Goal: Task Accomplishment & Management: Manage account settings

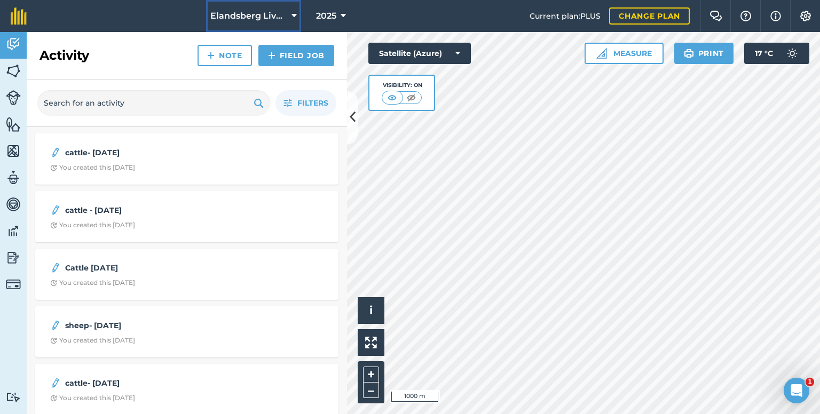
click at [290, 13] on button "Elandsberg Livestock" at bounding box center [253, 16] width 95 height 32
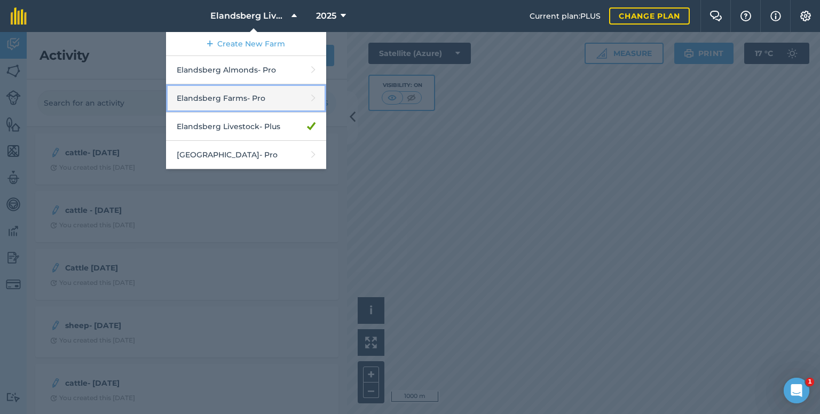
click at [240, 97] on link "Elandsberg Farms - Pro" at bounding box center [246, 98] width 160 height 28
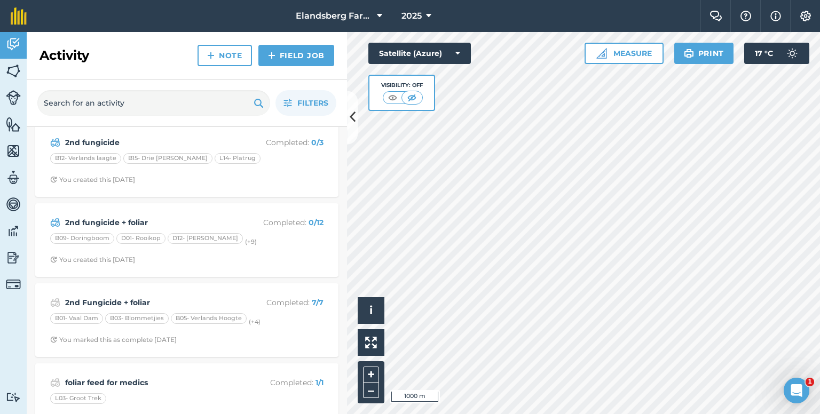
scroll to position [160, 0]
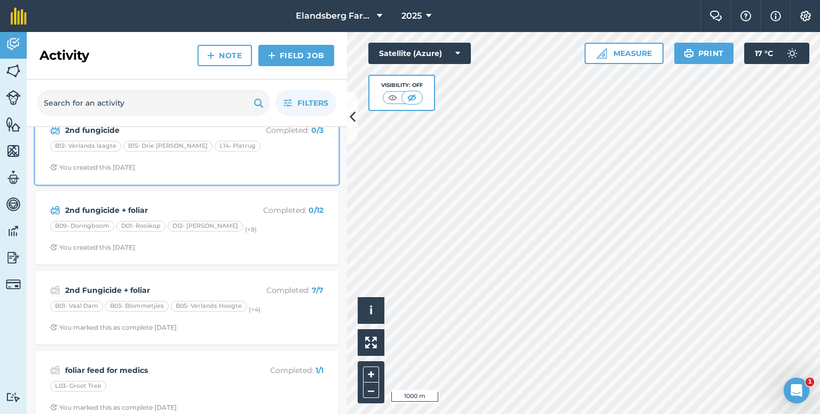
click at [288, 154] on div "2nd fungicide Completed : 0 / 3 B12- Verlands laagte B15- Drie [PERSON_NAME] L1…" at bounding box center [187, 147] width 290 height 61
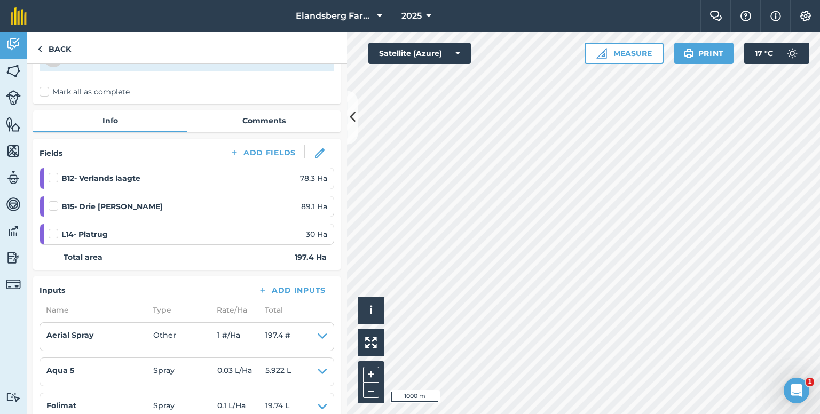
scroll to position [53, 0]
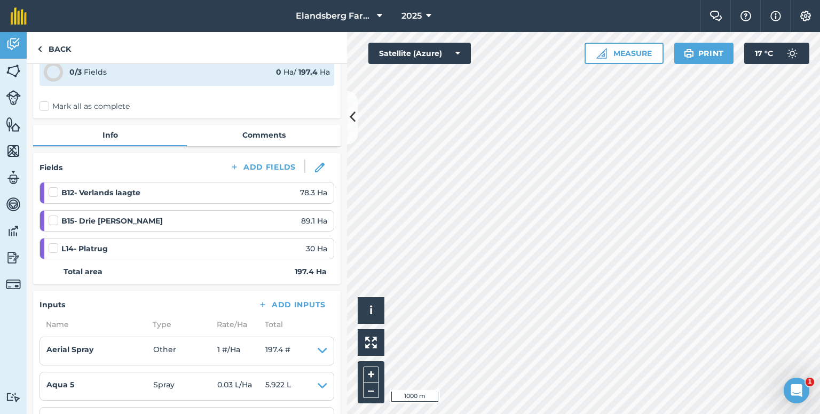
click at [46, 107] on label "Mark all as complete" at bounding box center [85, 106] width 90 height 11
click at [46, 154] on input "Mark all as complete" at bounding box center [43, 157] width 7 height 7
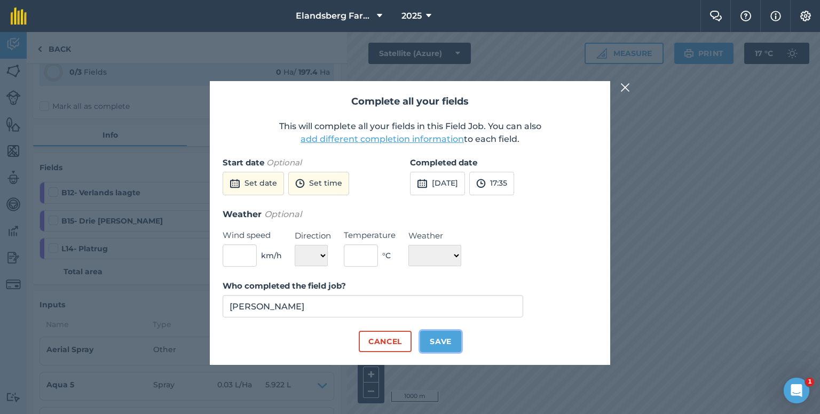
click at [443, 344] on button "Save" at bounding box center [440, 341] width 41 height 21
checkbox input "true"
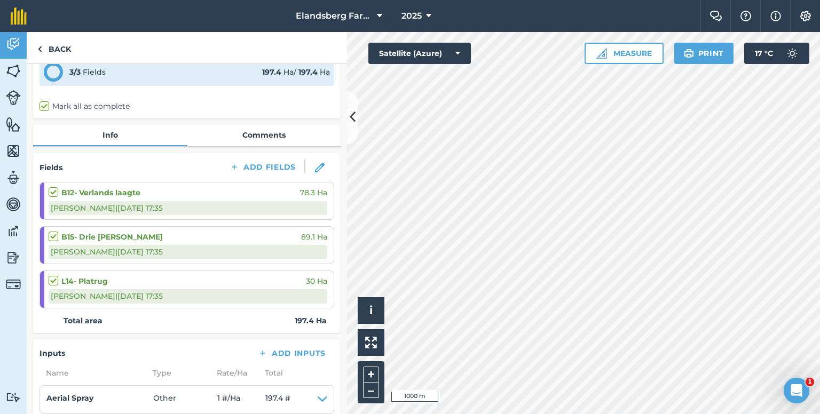
scroll to position [0, 0]
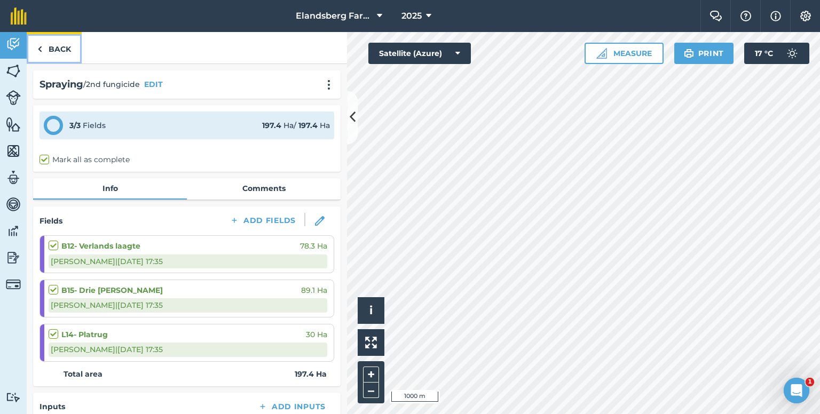
click at [54, 49] on link "Back" at bounding box center [54, 47] width 55 height 31
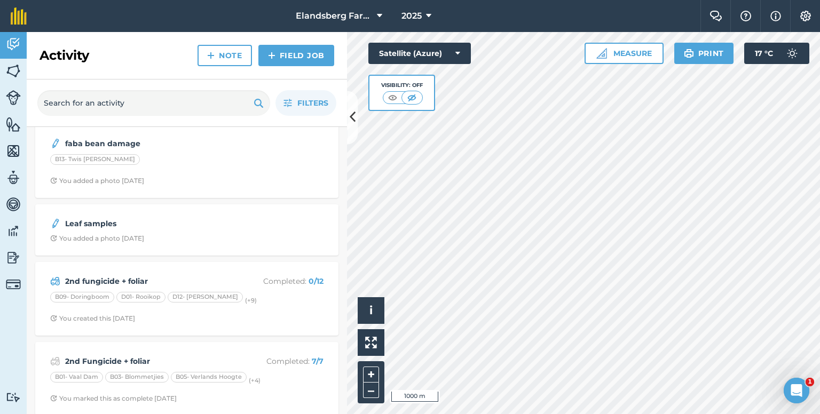
scroll to position [107, 0]
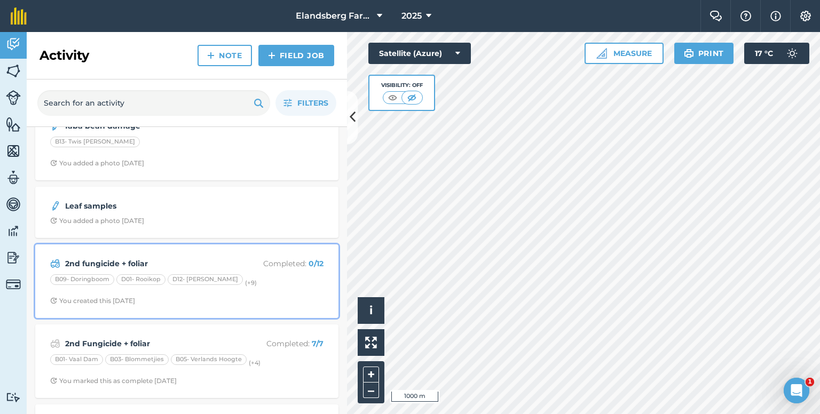
click at [160, 258] on strong "2nd fungicide + foliar" at bounding box center [149, 264] width 169 height 12
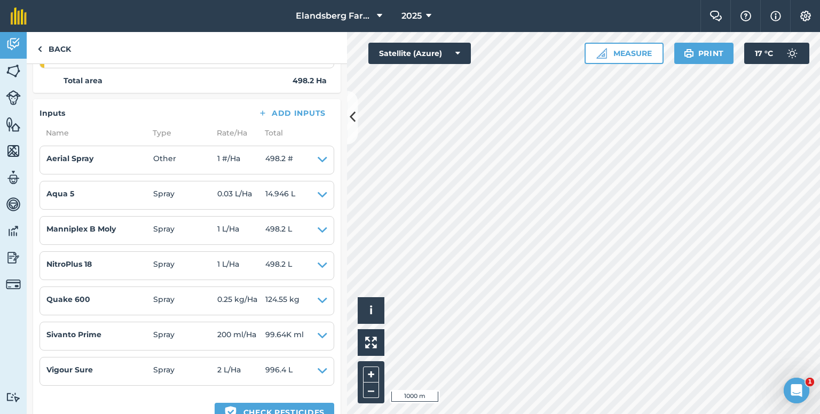
scroll to position [480, 0]
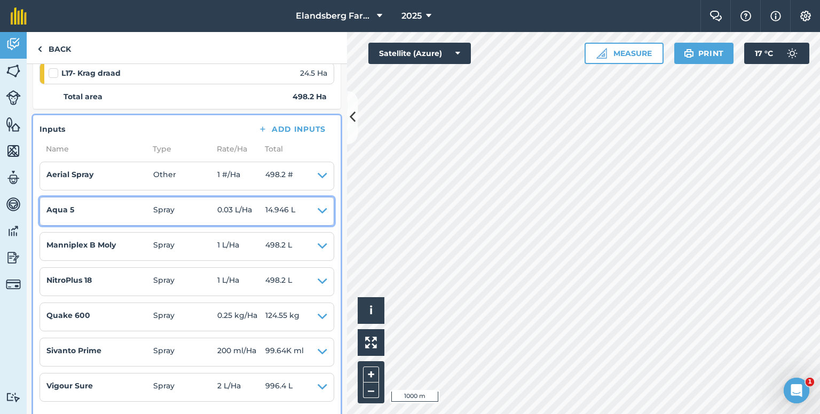
click at [318, 208] on icon at bounding box center [323, 211] width 10 height 15
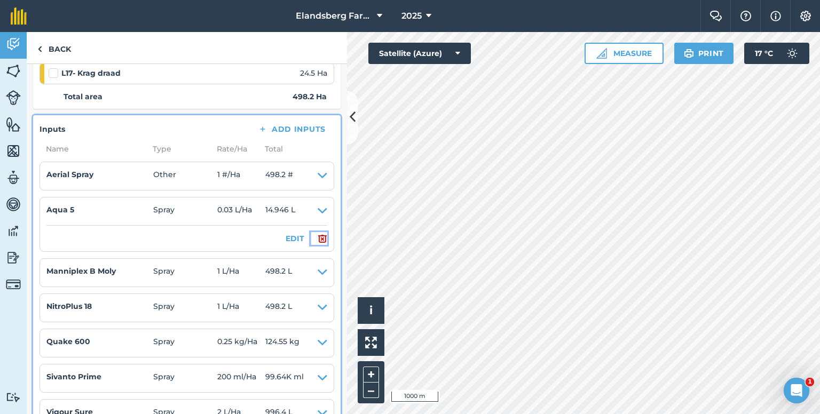
click at [318, 235] on img at bounding box center [323, 238] width 10 height 13
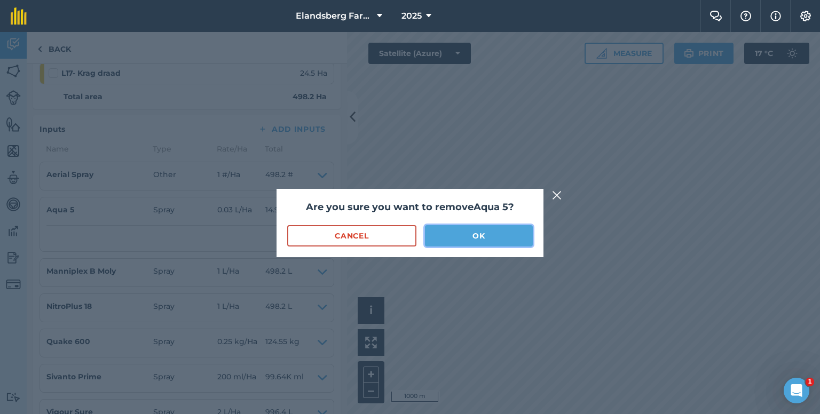
click at [461, 239] on button "OK" at bounding box center [479, 235] width 108 height 21
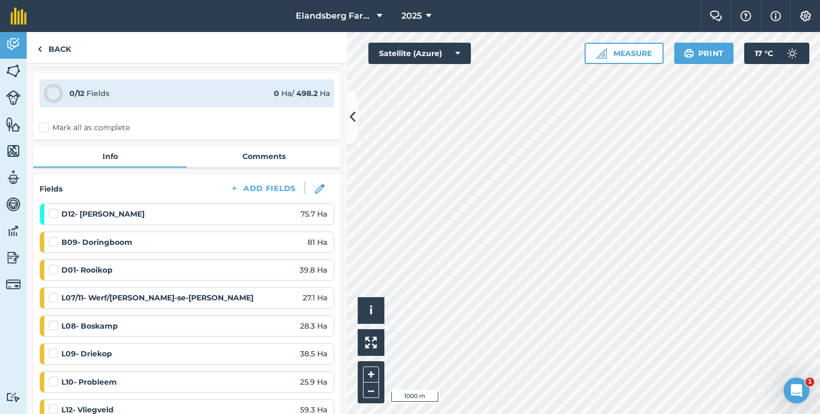
scroll to position [0, 0]
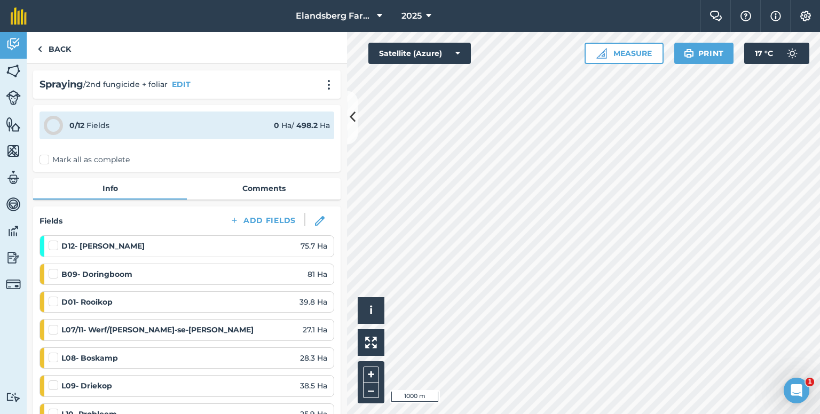
click at [44, 159] on label "Mark all as complete" at bounding box center [85, 159] width 90 height 11
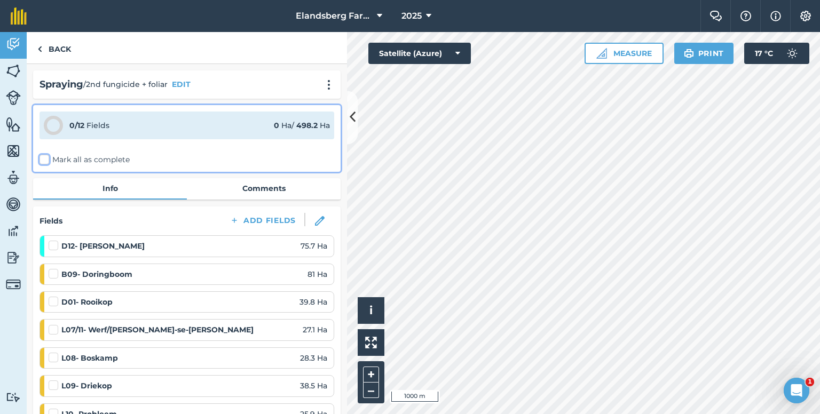
click at [44, 159] on input "Mark all as complete" at bounding box center [43, 157] width 7 height 7
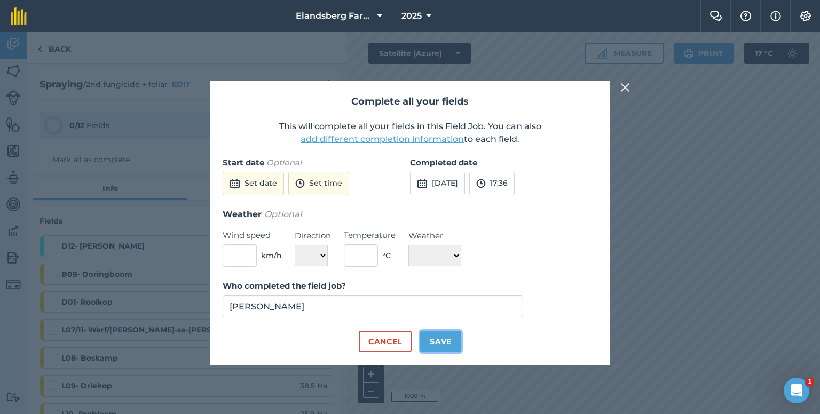
click at [438, 340] on button "Save" at bounding box center [440, 341] width 41 height 21
checkbox input "true"
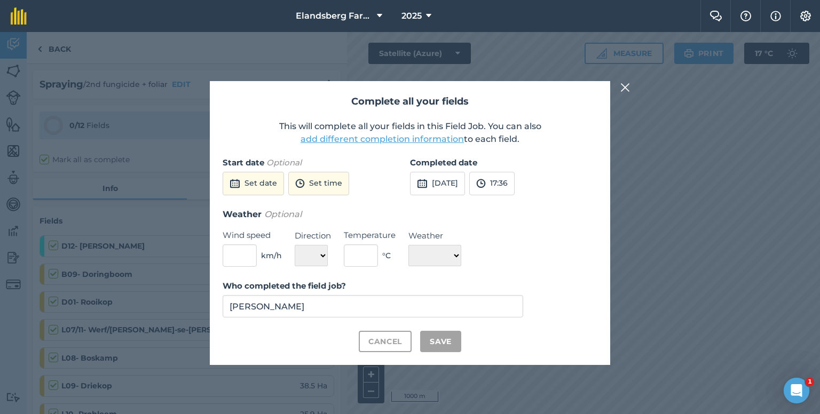
checkbox input "true"
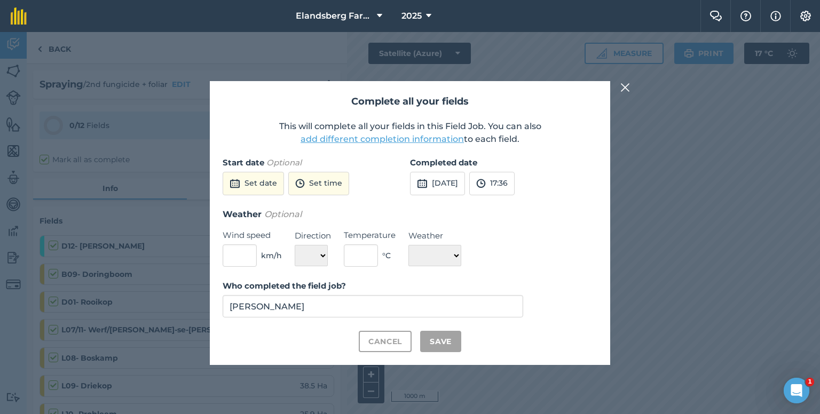
checkbox input "true"
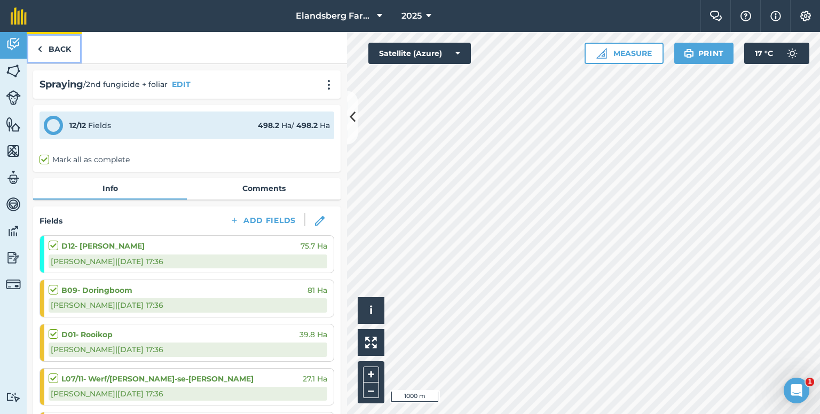
click at [56, 39] on link "Back" at bounding box center [54, 47] width 55 height 31
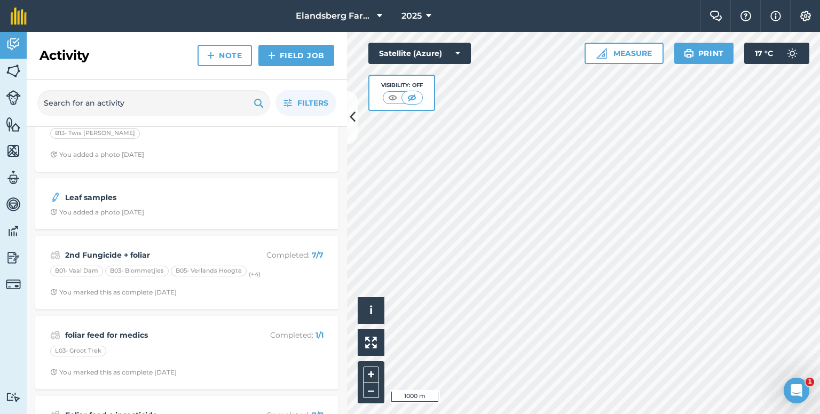
scroll to position [214, 0]
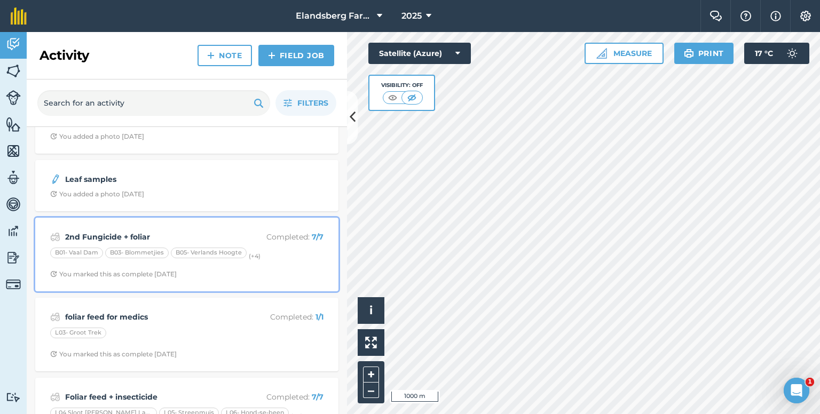
click at [202, 233] on strong "2nd Fungicide + foliar" at bounding box center [149, 237] width 169 height 12
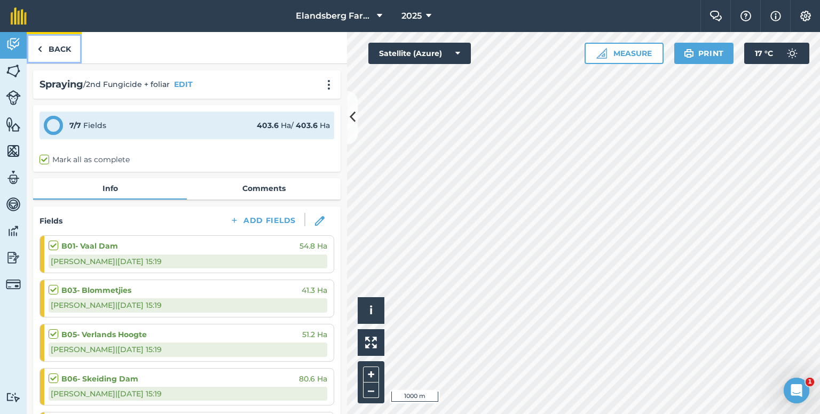
click at [62, 48] on link "Back" at bounding box center [54, 47] width 55 height 31
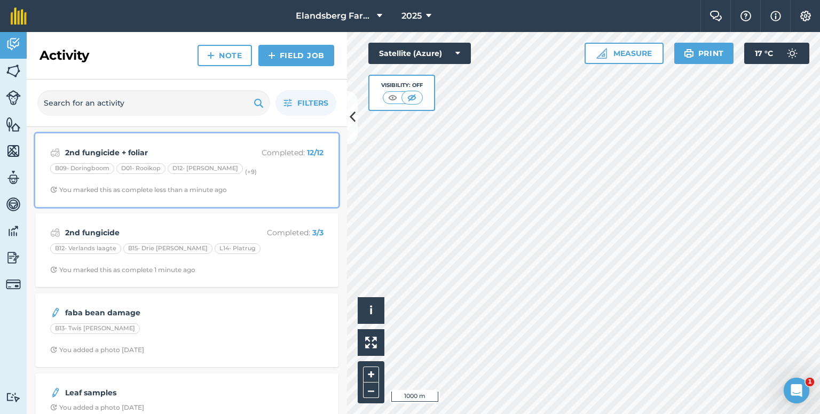
click at [147, 147] on strong "2nd fungicide + foliar" at bounding box center [149, 153] width 169 height 12
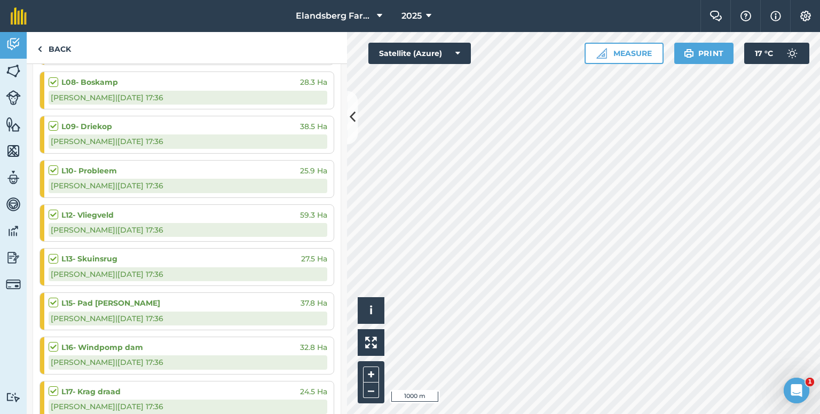
scroll to position [374, 0]
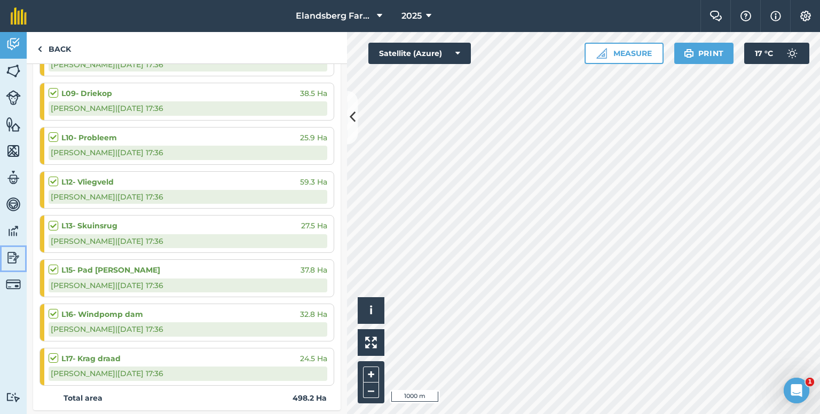
click at [14, 251] on img at bounding box center [13, 258] width 15 height 16
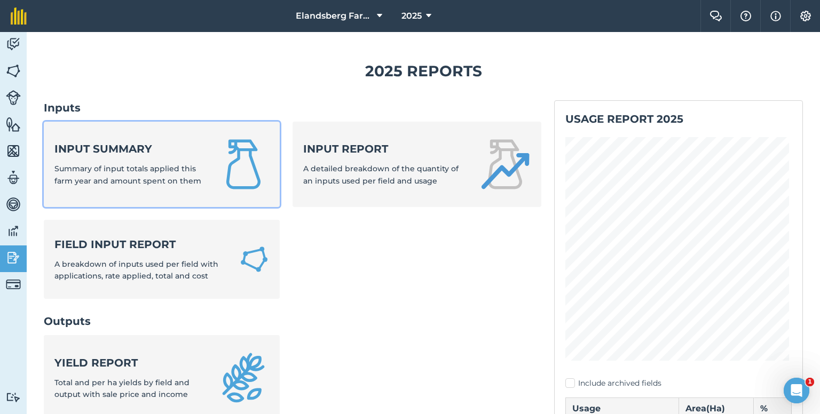
click at [107, 161] on div "Input summary Summary of input totals applied this farm year and amount spent o…" at bounding box center [129, 163] width 151 height 45
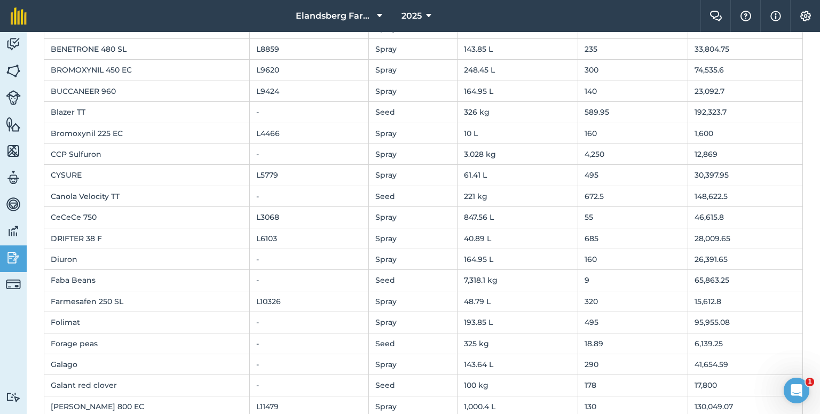
scroll to position [320, 0]
